Goal: Task Accomplishment & Management: Manage account settings

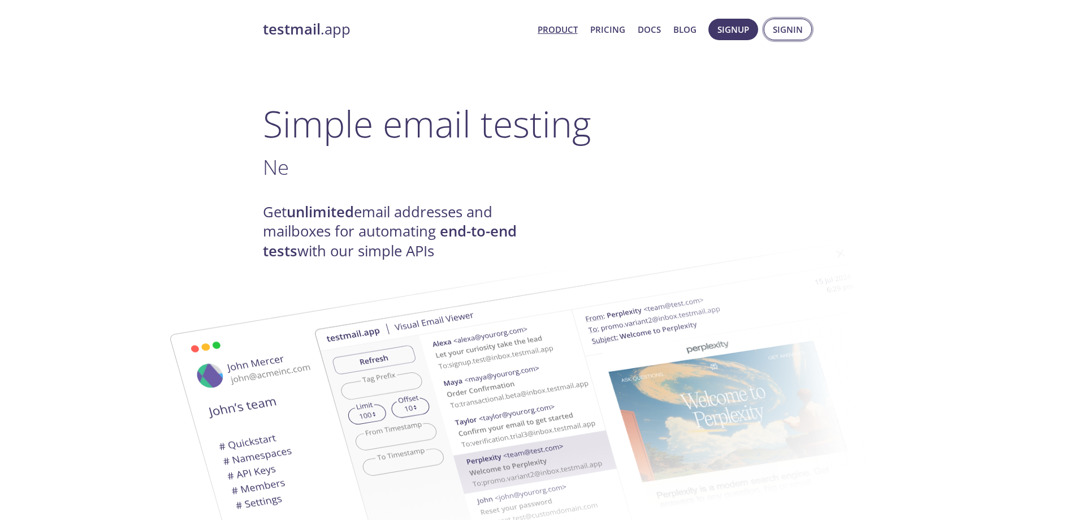
click at [801, 28] on span "Signin" at bounding box center [788, 29] width 30 height 15
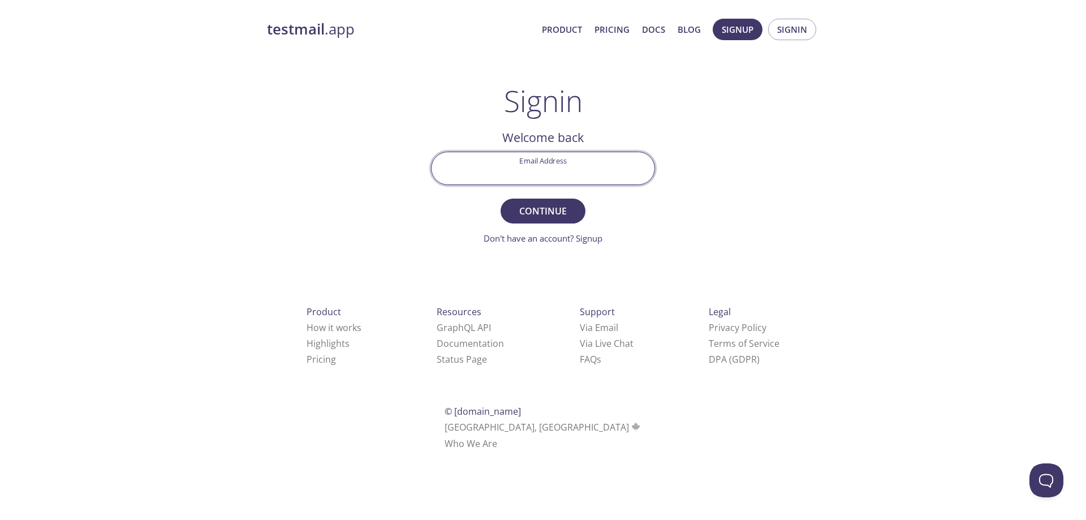
click at [563, 170] on input "Email Address" at bounding box center [542, 168] width 223 height 32
click at [552, 216] on span "Continue" at bounding box center [543, 211] width 60 height 16
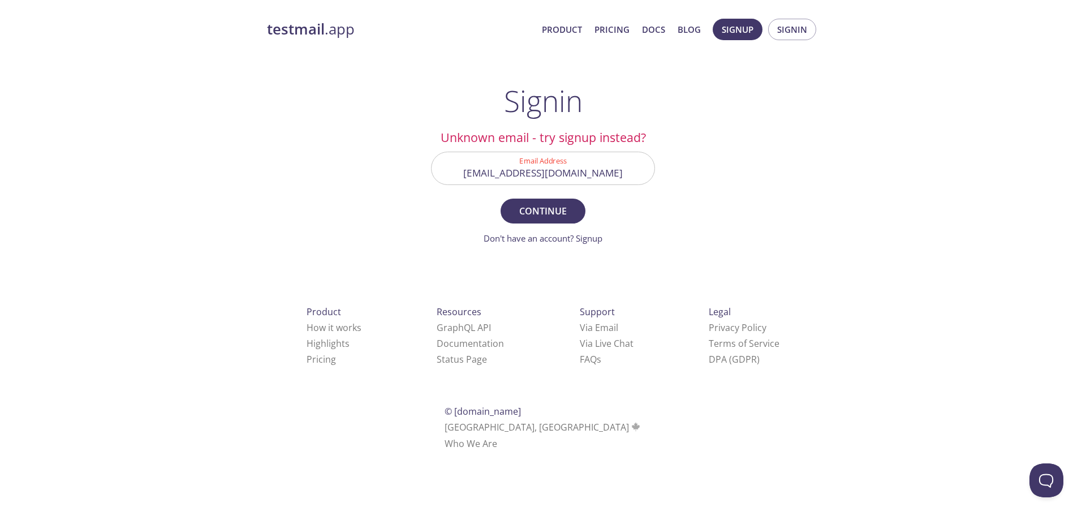
click at [688, 180] on div "testmail .app Product Pricing Docs Blog Signup Signin Signin Unknown email - tr…" at bounding box center [542, 247] width 579 height 472
click at [569, 171] on input "[EMAIL_ADDRESS][DOMAIN_NAME]" at bounding box center [542, 168] width 223 height 32
click at [561, 210] on span "Continue" at bounding box center [543, 211] width 60 height 16
click at [835, 196] on div "testmail .app Product Pricing Docs Blog Signup Signin Signin Unknown email - tr…" at bounding box center [543, 247] width 1086 height 472
click at [555, 171] on input "[EMAIL_ADDRESS][DOMAIN_NAME]" at bounding box center [542, 168] width 223 height 32
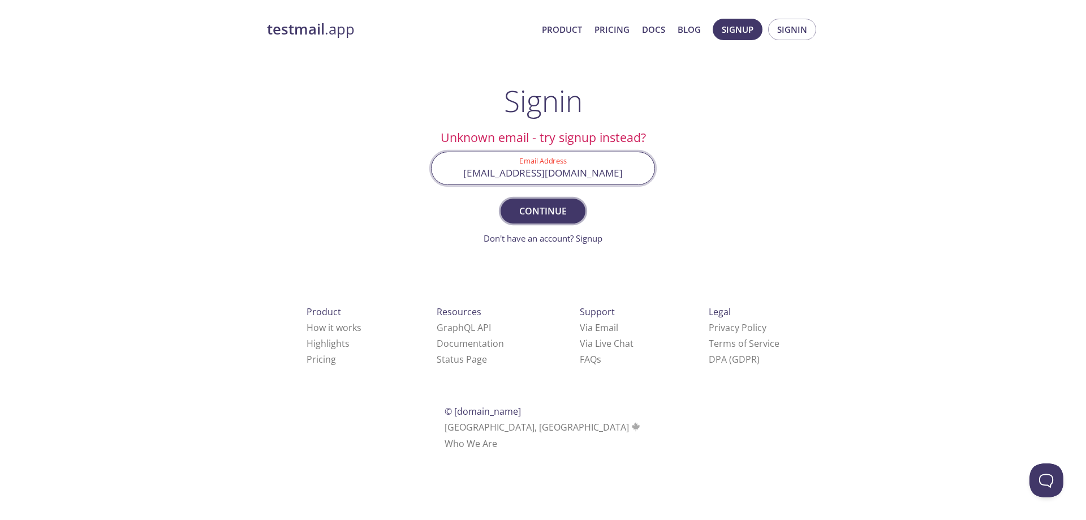
type input "[EMAIL_ADDRESS][DOMAIN_NAME]"
click at [568, 207] on span "Continue" at bounding box center [543, 211] width 60 height 16
